Goal: Information Seeking & Learning: Learn about a topic

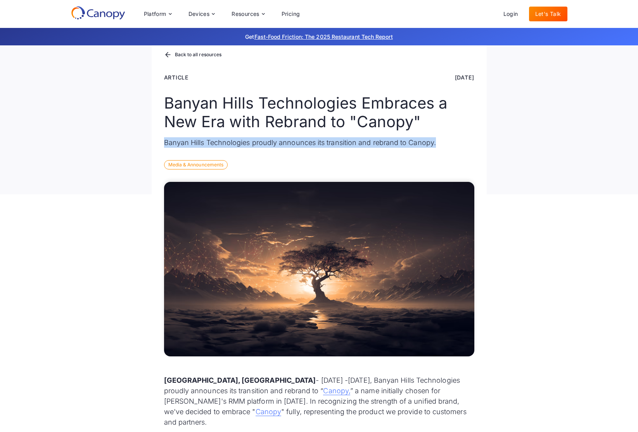
drag, startPoint x: 165, startPoint y: 143, endPoint x: 442, endPoint y: 146, distance: 277.5
click at [442, 146] on p "Banyan Hills Technologies proudly announces its transition and rebrand to Canop…" at bounding box center [319, 142] width 310 height 10
copy p "Banyan Hills Technologies proudly announces its transition and rebrand to Canop…"
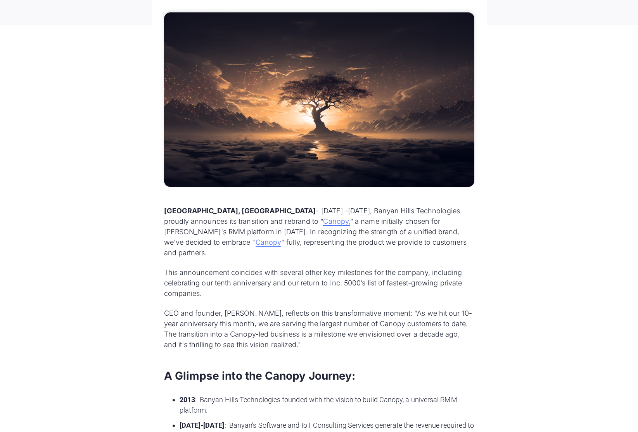
scroll to position [209, 0]
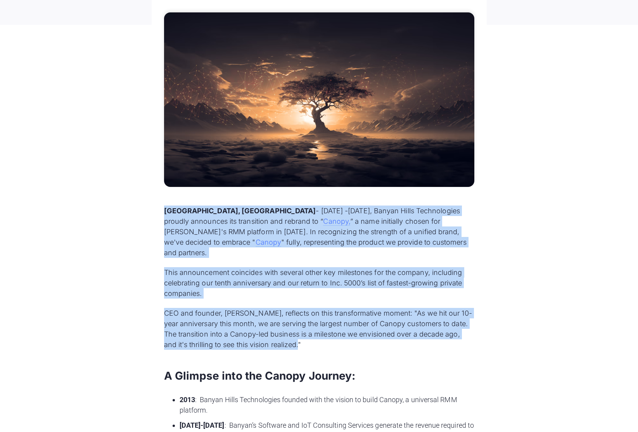
drag, startPoint x: 165, startPoint y: 211, endPoint x: 291, endPoint y: 334, distance: 176.2
click at [291, 334] on div "ATLANTA, GA - August 17, 2023 -Today, Banyan Hills Technologies proudly announc…" at bounding box center [319, 437] width 310 height 464
copy div "ATLANTA, GA - August 17, 2023 -Today, Banyan Hills Technologies proudly announc…"
